Goal: Find contact information: Find contact information

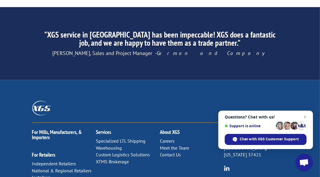
scroll to position [992, 0]
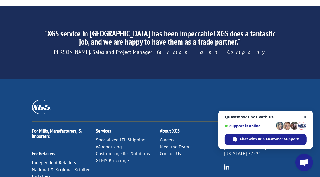
click at [305, 118] on span "Close chat" at bounding box center [304, 117] width 7 height 7
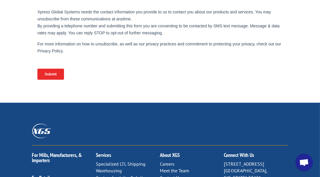
scroll to position [263, 0]
